Goal: Contribute content: Add original content to the website for others to see

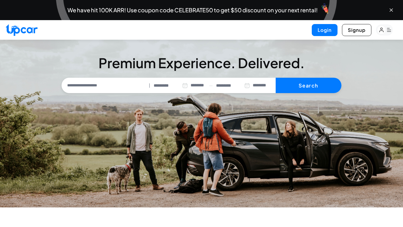
select select "********"
click at [323, 23] on div "Login Signup" at bounding box center [201, 30] width 403 height 20
click at [323, 27] on button "Login" at bounding box center [325, 30] width 26 height 12
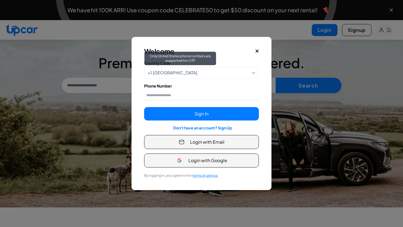
click at [176, 73] on span "+1 United States" at bounding box center [172, 73] width 49 height 6
click at [170, 95] on input "Phone Number" at bounding box center [201, 95] width 115 height 10
type input "**********"
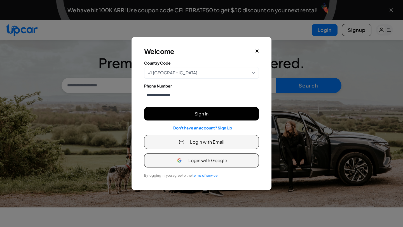
click at [178, 111] on button "Sign In" at bounding box center [201, 113] width 115 height 13
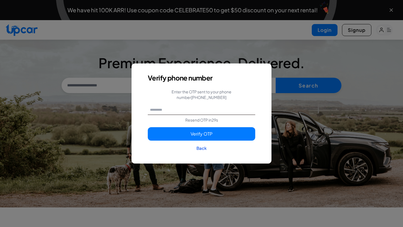
click at [175, 110] on input "text" at bounding box center [201, 110] width 107 height 10
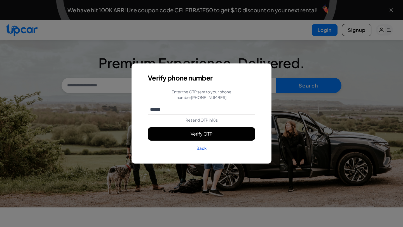
type input "******"
click at [188, 132] on button "Verify OTP" at bounding box center [201, 133] width 107 height 13
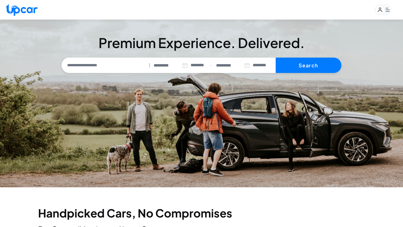
select select "********"
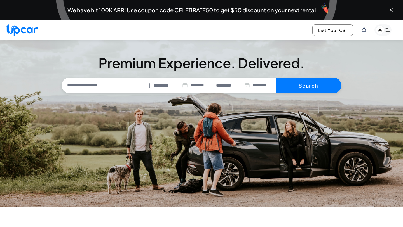
click at [382, 32] on rect "button" at bounding box center [380, 30] width 9 height 9
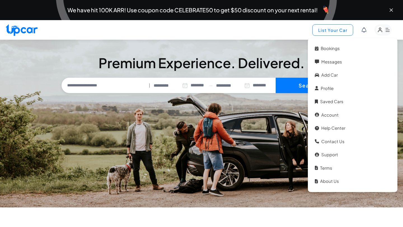
click at [338, 30] on button "List Your Car" at bounding box center [332, 29] width 41 height 11
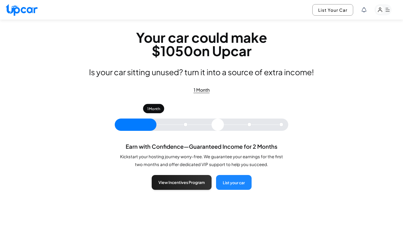
click at [237, 186] on button "List your car" at bounding box center [234, 182] width 36 height 15
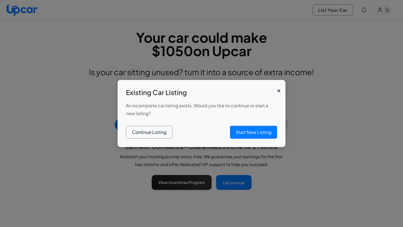
click at [152, 130] on button "Continue Listing" at bounding box center [149, 132] width 46 height 13
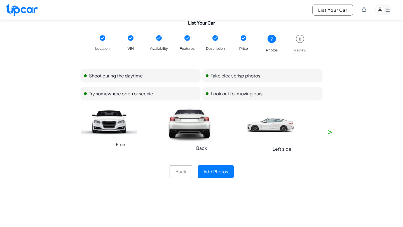
click at [212, 169] on button "Add Photos" at bounding box center [216, 171] width 36 height 13
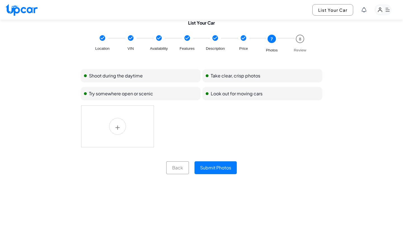
click at [171, 133] on div at bounding box center [201, 129] width 240 height 48
click at [204, 168] on button "Submit Photos" at bounding box center [215, 167] width 42 height 13
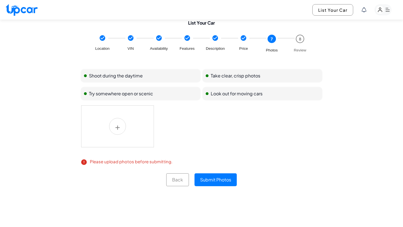
click at [122, 131] on label at bounding box center [117, 126] width 73 height 42
click at [0, 0] on input "file" at bounding box center [0, 0] width 0 height 0
click at [104, 133] on label at bounding box center [117, 126] width 73 height 42
click at [0, 0] on input "file" at bounding box center [0, 0] width 0 height 0
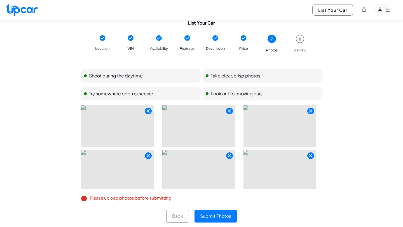
scroll to position [1, 0]
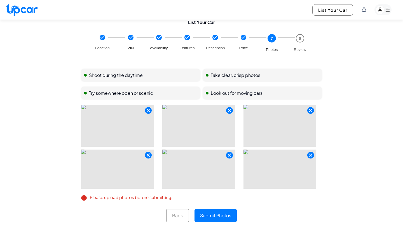
click at [108, 143] on img at bounding box center [117, 126] width 73 height 42
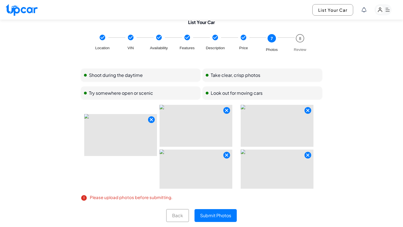
drag, startPoint x: 100, startPoint y: 158, endPoint x: 103, endPoint y: 120, distance: 38.2
click at [103, 120] on div at bounding box center [201, 147] width 240 height 84
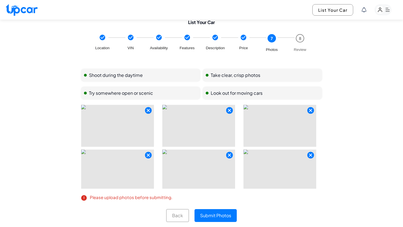
scroll to position [0, 0]
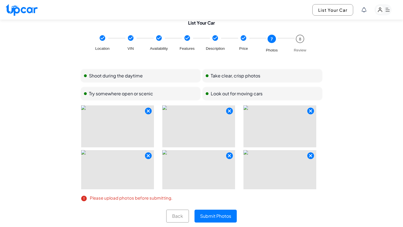
click at [338, 168] on div "Shoot during the daytime Take clear, crisp photos Try somewhere open or scenic …" at bounding box center [201, 146] width 301 height 164
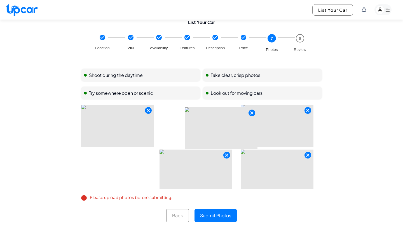
drag, startPoint x: 281, startPoint y: 175, endPoint x: 221, endPoint y: 132, distance: 74.6
click at [221, 132] on div at bounding box center [201, 147] width 240 height 84
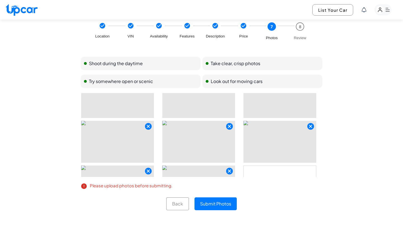
scroll to position [64, 0]
click at [228, 125] on icon "button" at bounding box center [229, 124] width 3 height 3
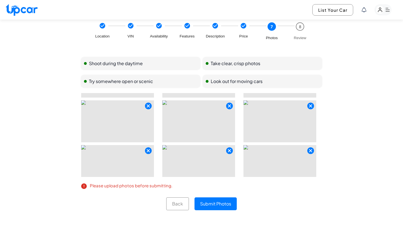
scroll to position [35, 0]
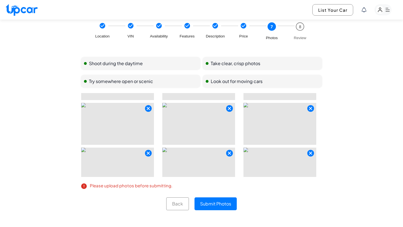
click at [311, 157] on img at bounding box center [279, 169] width 73 height 42
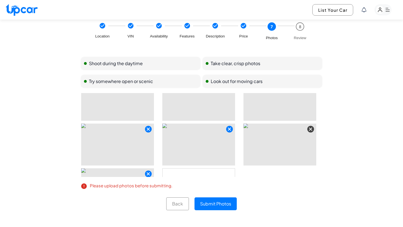
scroll to position [59, 0]
click at [312, 131] on icon "button" at bounding box center [310, 128] width 4 height 5
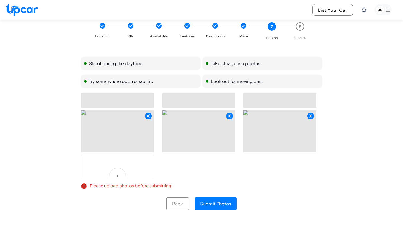
scroll to position [74, 0]
click at [221, 203] on button "Submit Photos" at bounding box center [215, 203] width 42 height 13
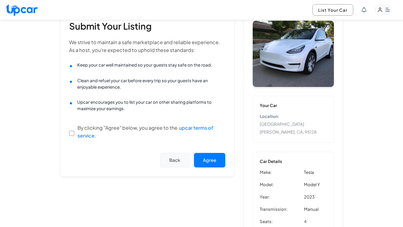
scroll to position [70, 0]
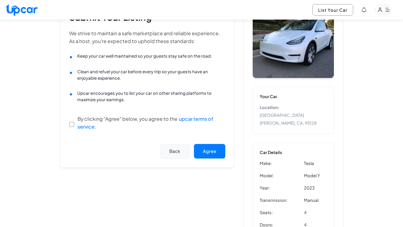
click at [214, 143] on div "Submit Your Listing We strive to maintain a safe marketplace and reliable exper…" at bounding box center [147, 85] width 174 height 165
click at [212, 155] on button "Agree" at bounding box center [209, 151] width 31 height 15
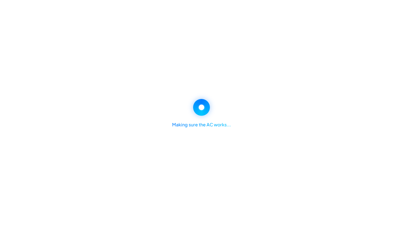
scroll to position [0, 0]
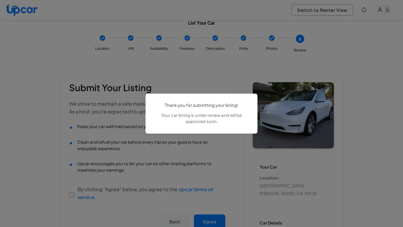
click at [25, 96] on div "Thank you for submitting your listing! Your car listing is under review and wil…" at bounding box center [201, 113] width 403 height 227
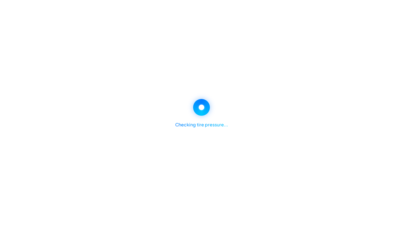
select select "*******"
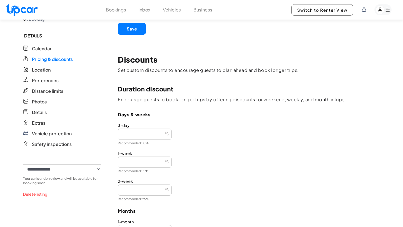
scroll to position [103, 0]
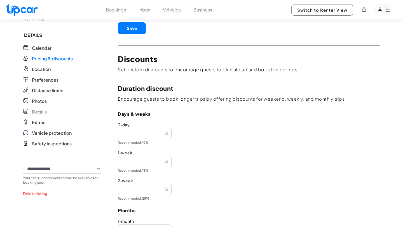
click at [44, 111] on span "Details" at bounding box center [39, 111] width 15 height 7
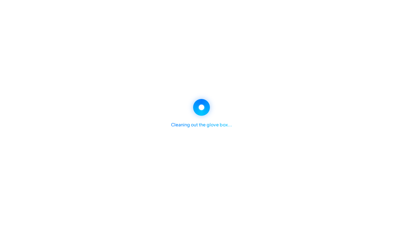
select select "*******"
select select "*"
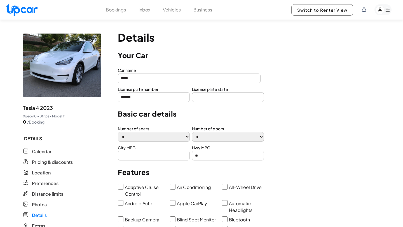
click at [128, 96] on input "*******" at bounding box center [154, 97] width 72 height 10
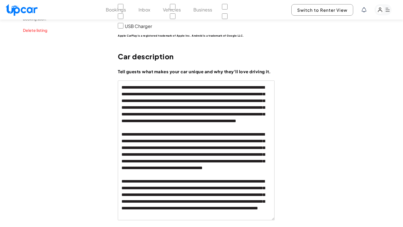
scroll to position [294, 0]
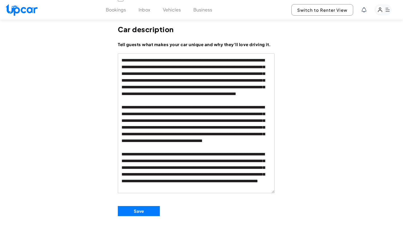
type input "*******"
click at [121, 208] on button "Save" at bounding box center [139, 211] width 42 height 10
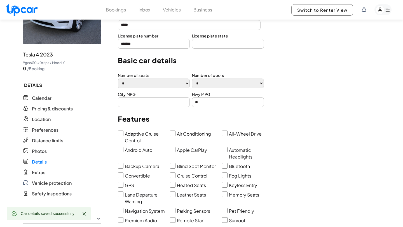
scroll to position [0, 0]
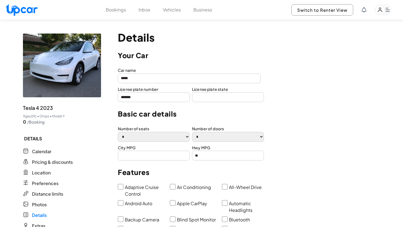
click at [215, 101] on input "text" at bounding box center [228, 97] width 72 height 10
type input "**"
